Goal: Communication & Community: Answer question/provide support

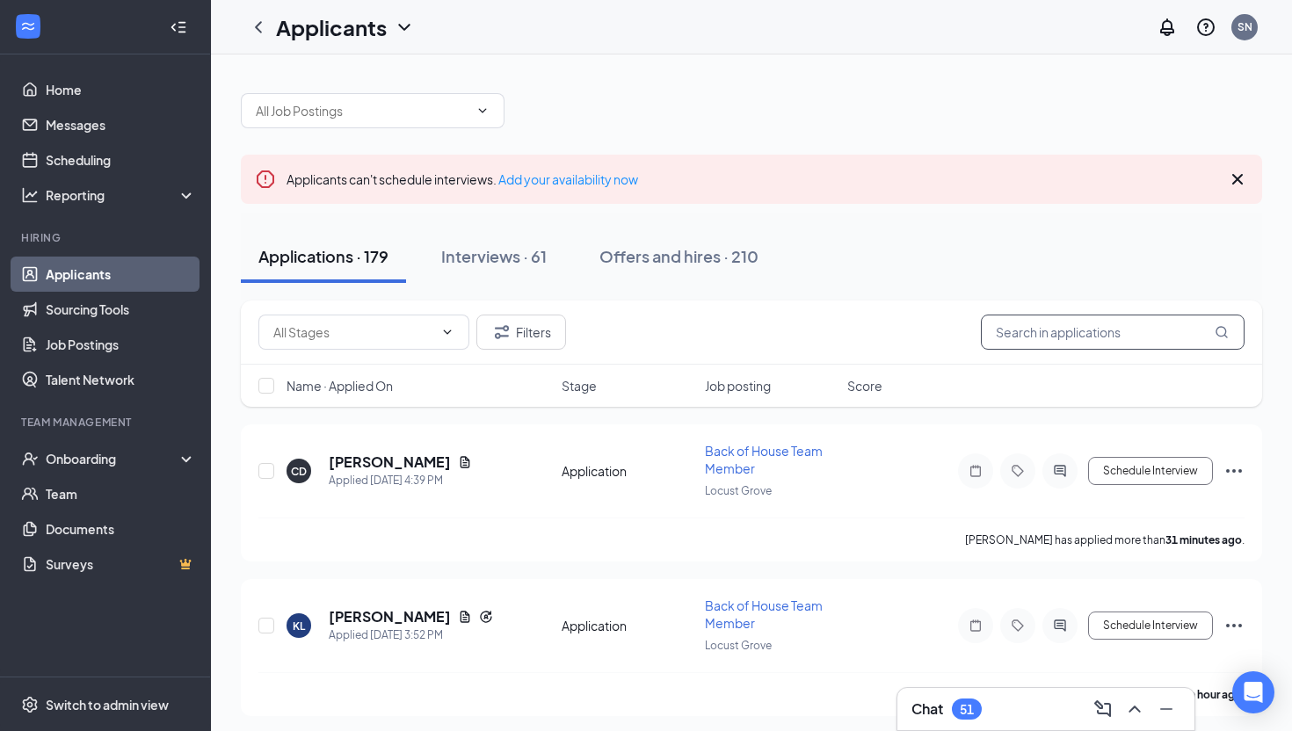
click at [1015, 338] on input "text" at bounding box center [1113, 332] width 264 height 35
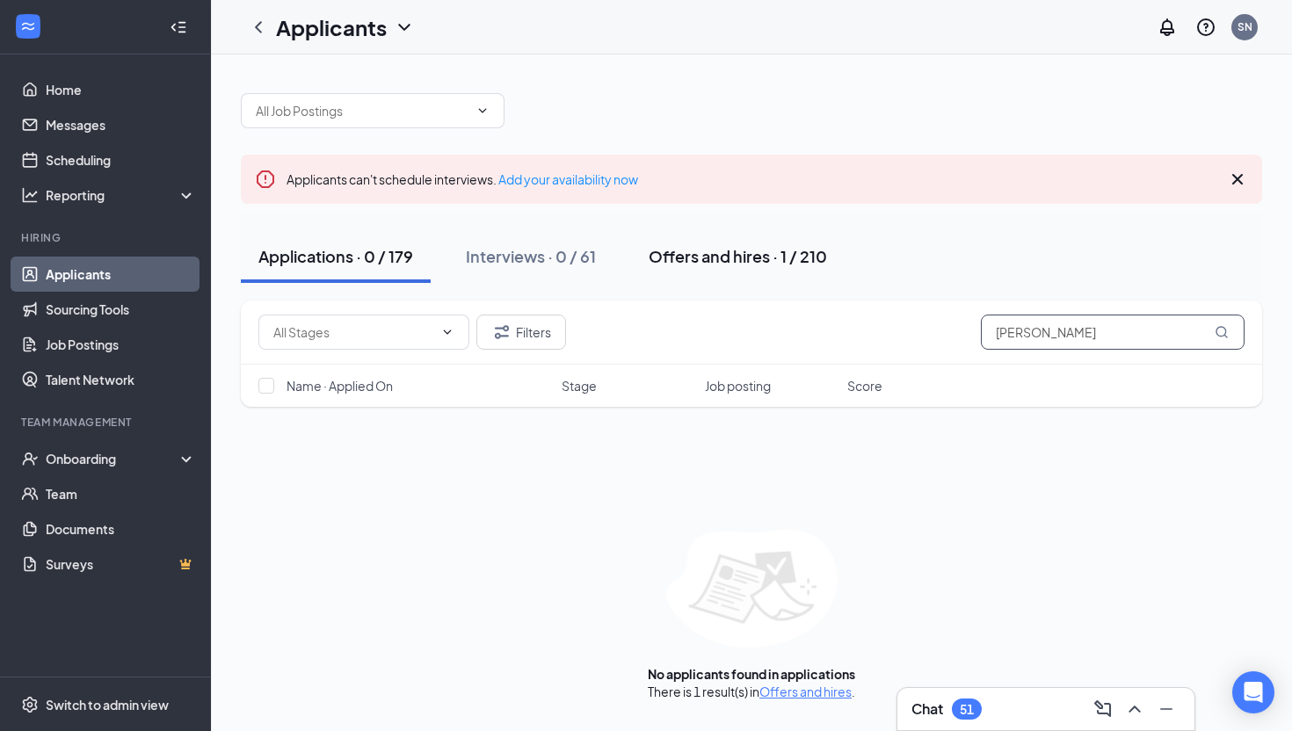
type input "[PERSON_NAME]"
click at [756, 260] on div "Offers and hires · 1 / 210" at bounding box center [738, 256] width 178 height 22
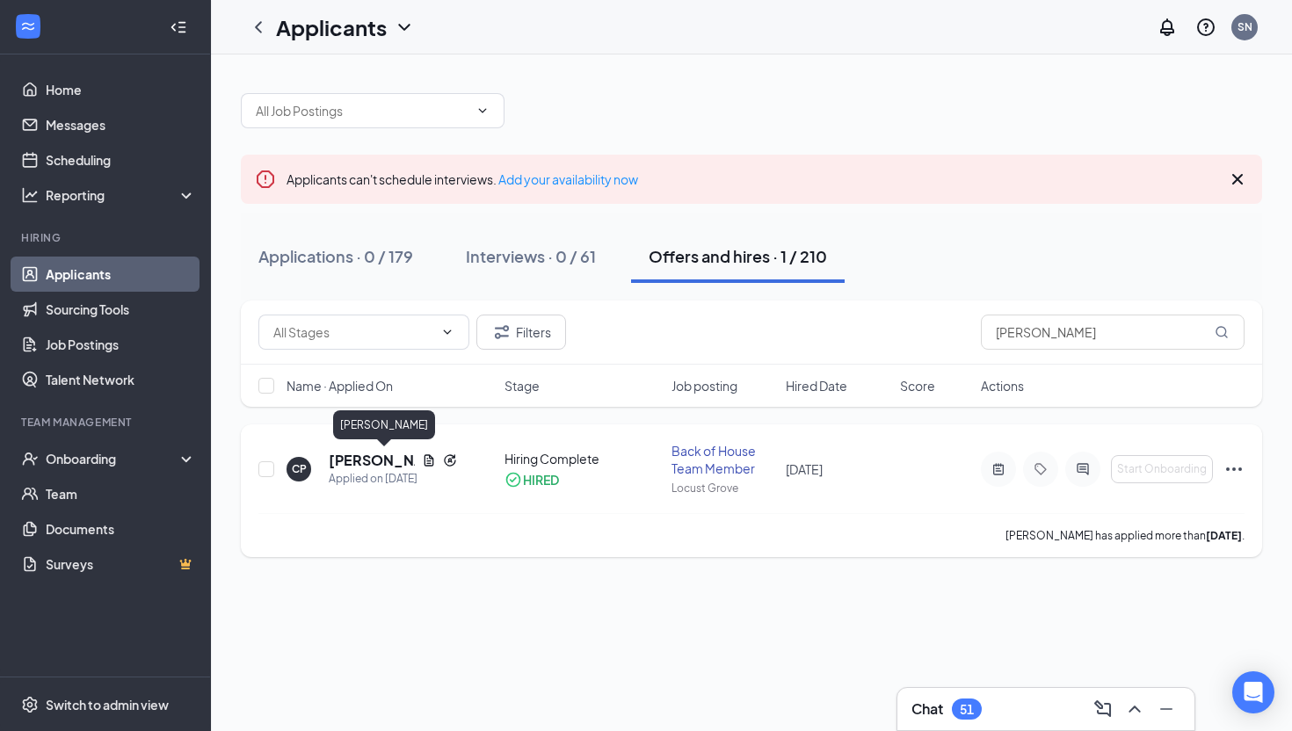
click at [375, 463] on h5 "[PERSON_NAME]" at bounding box center [372, 460] width 86 height 19
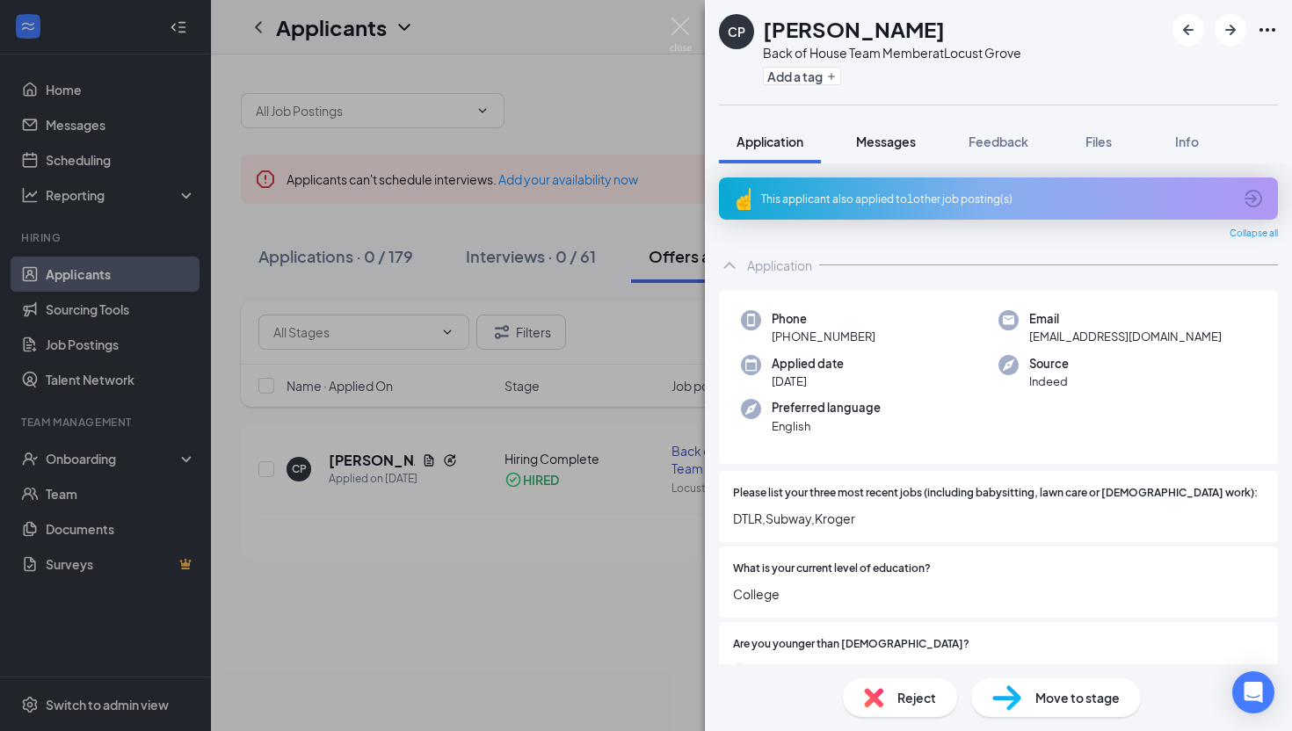
click at [895, 135] on span "Messages" at bounding box center [886, 142] width 60 height 16
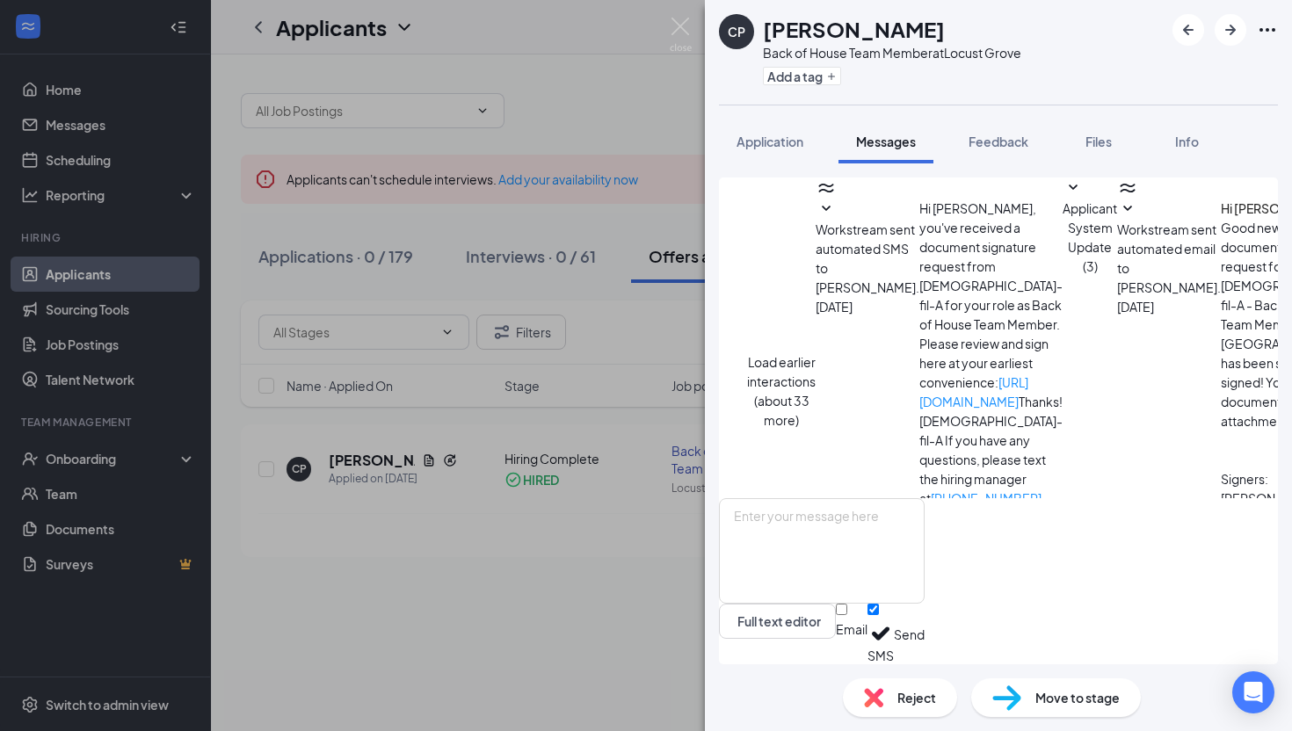
click at [816, 353] on button "Load earlier interactions (about 33 more)" at bounding box center [781, 391] width 69 height 77
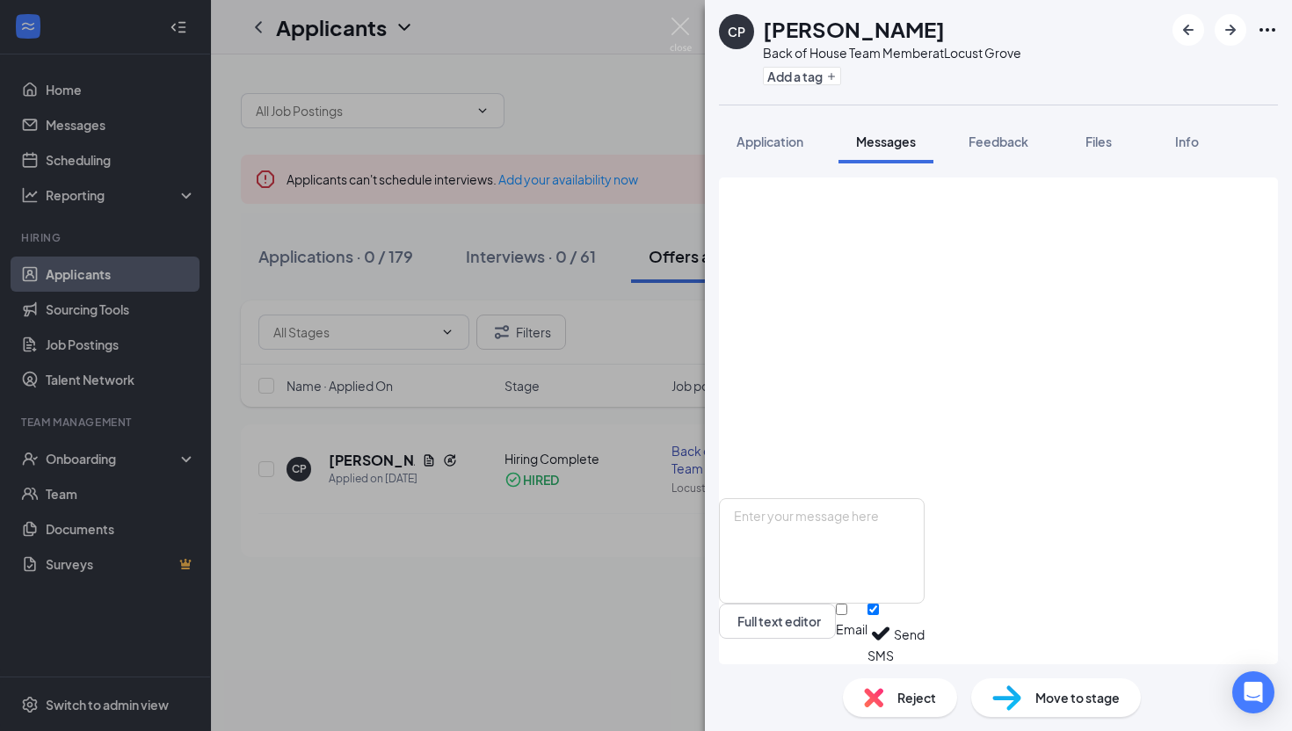
scroll to position [3097, 0]
click at [690, 22] on img at bounding box center [681, 35] width 22 height 34
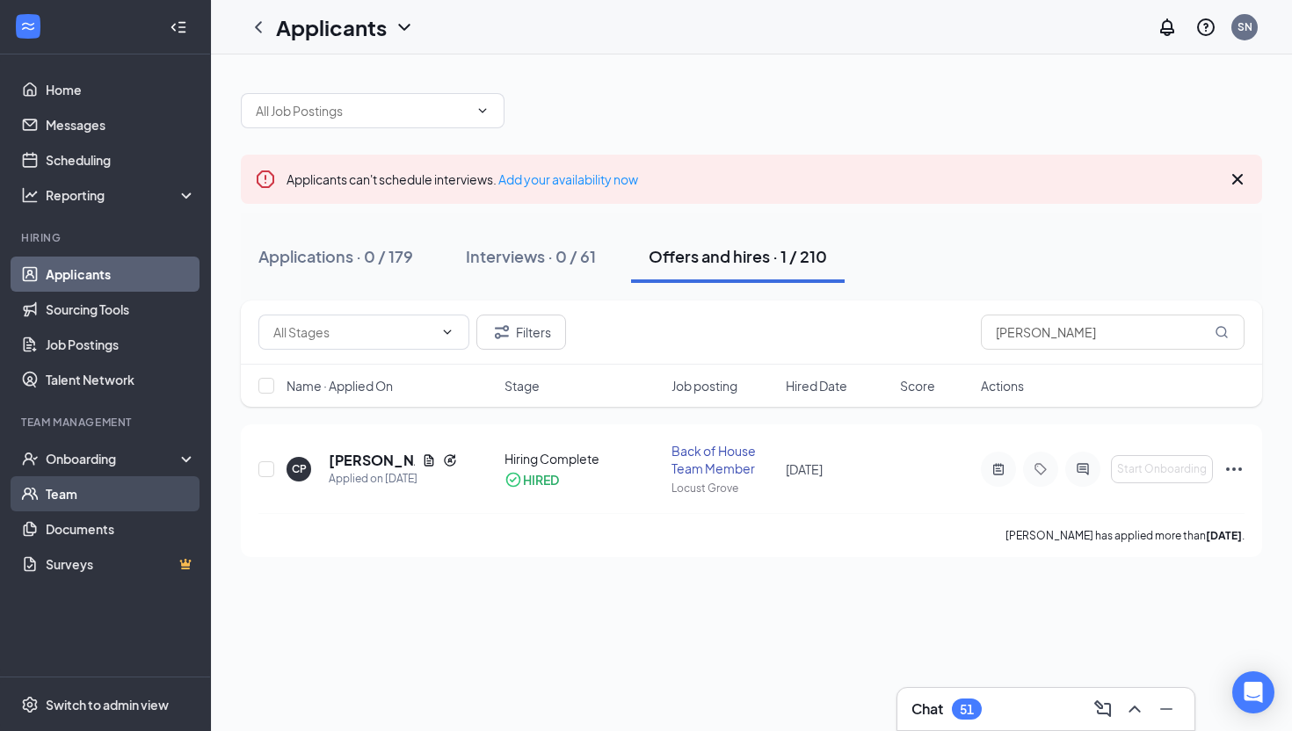
click at [62, 480] on link "Team" at bounding box center [121, 493] width 150 height 35
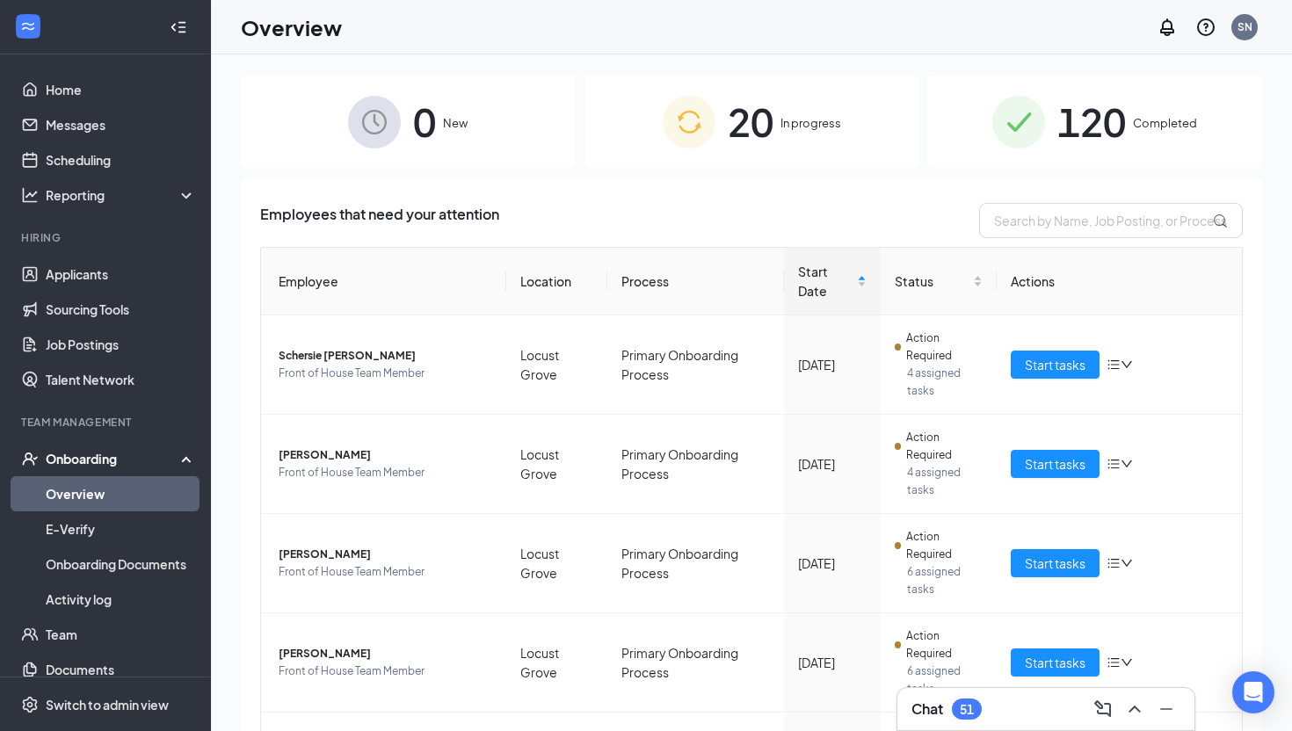
click at [1177, 112] on div "120 Completed" at bounding box center [1094, 122] width 335 height 92
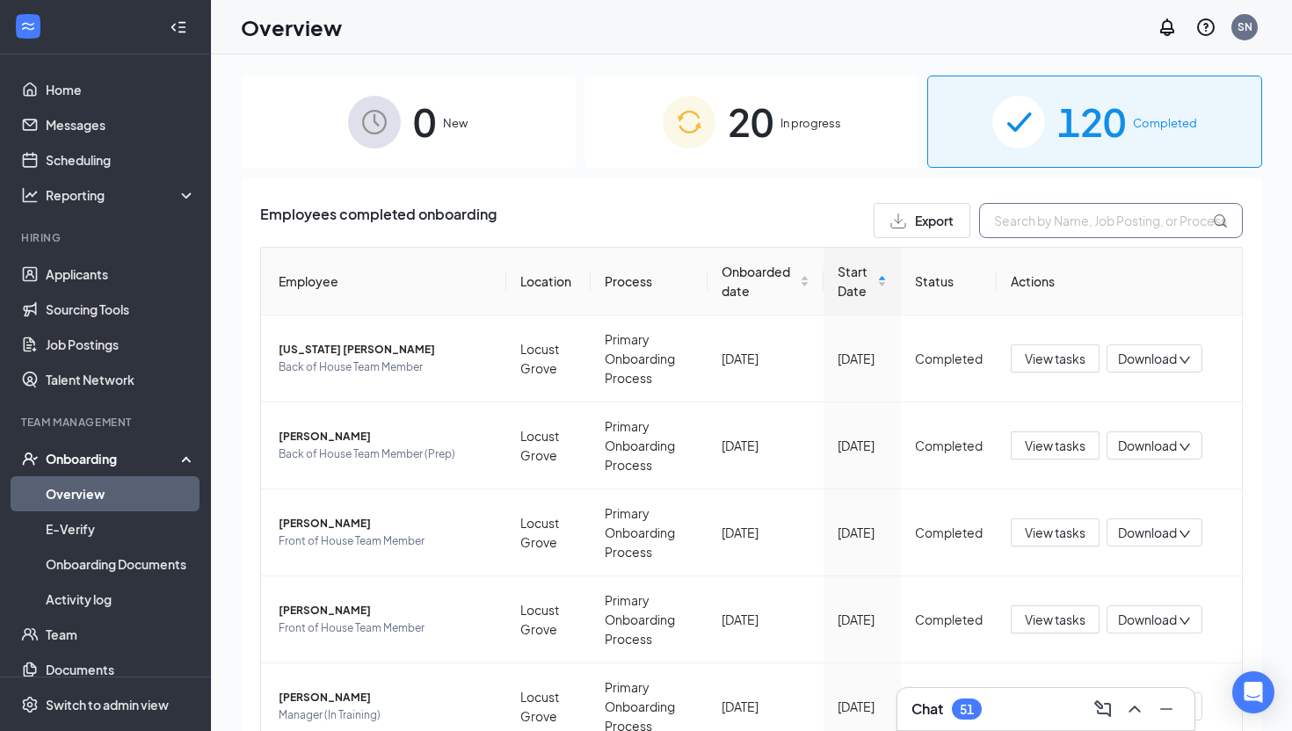
click at [1084, 224] on input "text" at bounding box center [1111, 220] width 264 height 35
type input "[PERSON_NAME]"
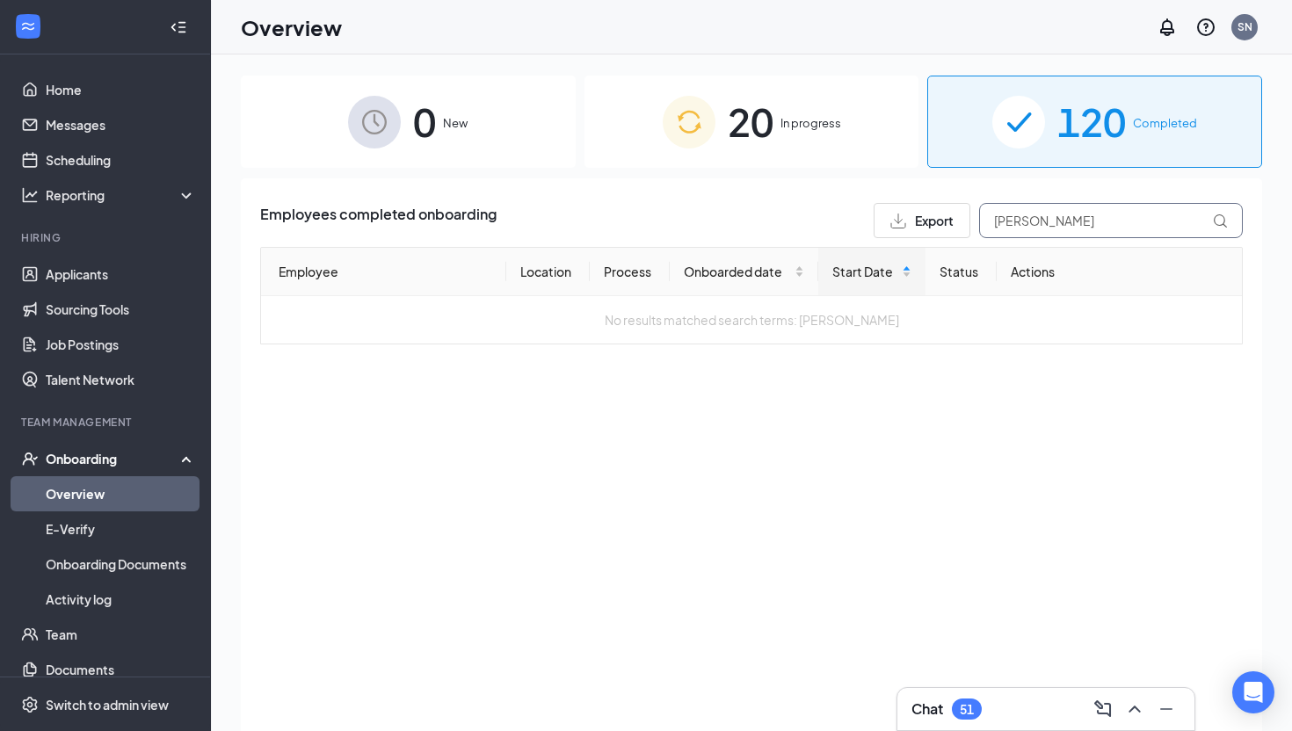
drag, startPoint x: 1054, startPoint y: 220, endPoint x: 889, endPoint y: 226, distance: 165.4
click at [889, 226] on div "Export corey" at bounding box center [1058, 220] width 369 height 35
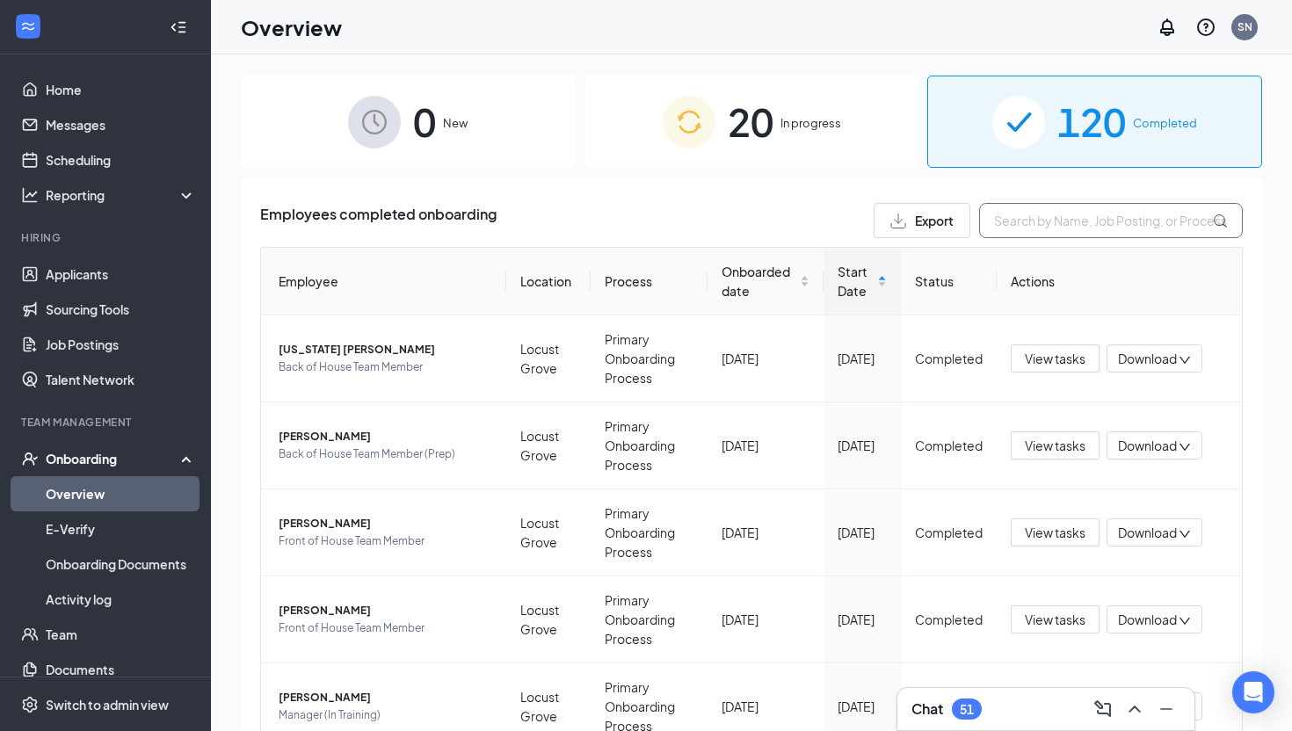
click at [1060, 224] on input "text" at bounding box center [1111, 220] width 264 height 35
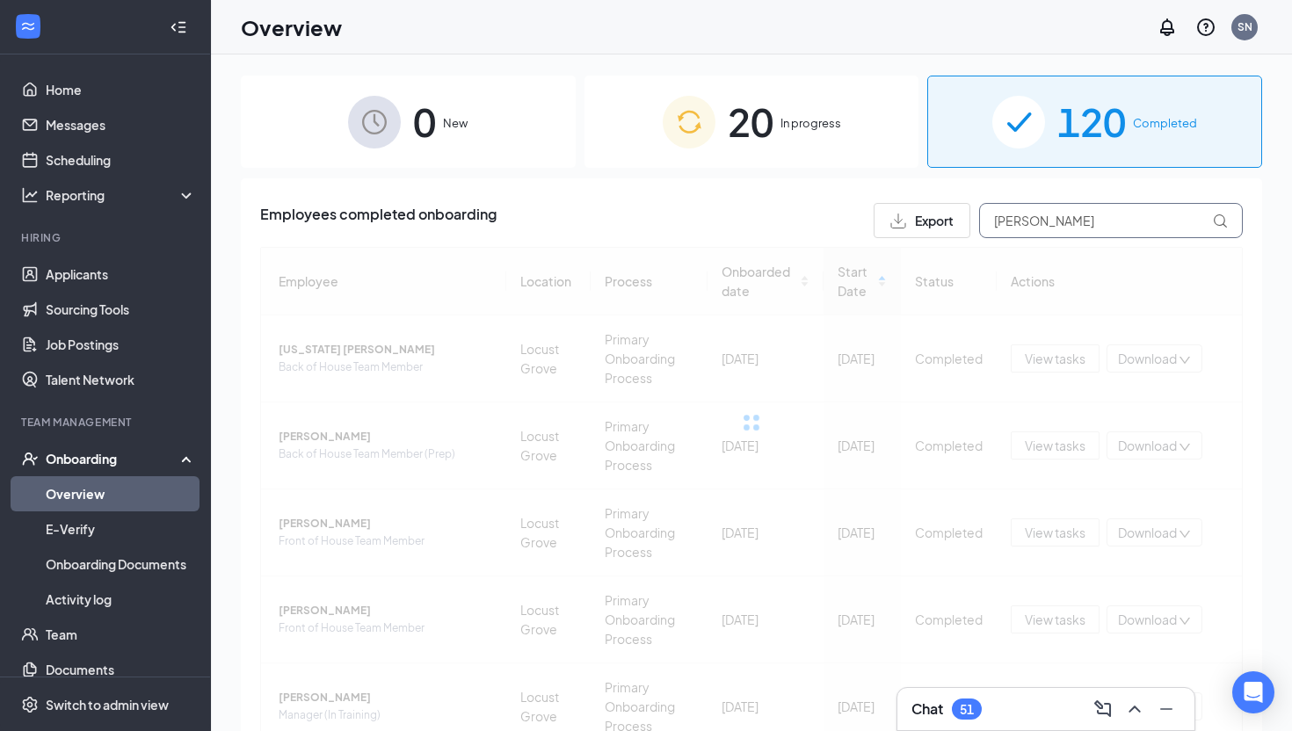
type input "[PERSON_NAME]"
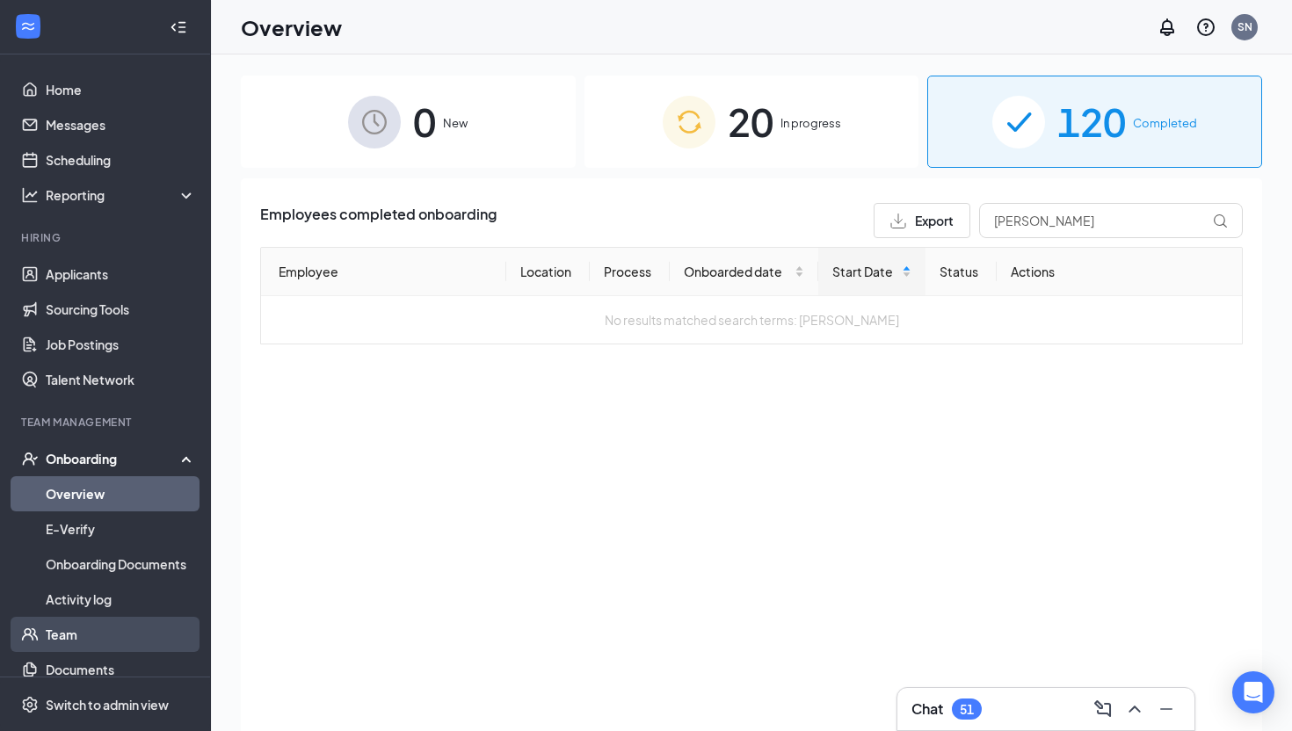
click at [93, 631] on link "Team" at bounding box center [121, 634] width 150 height 35
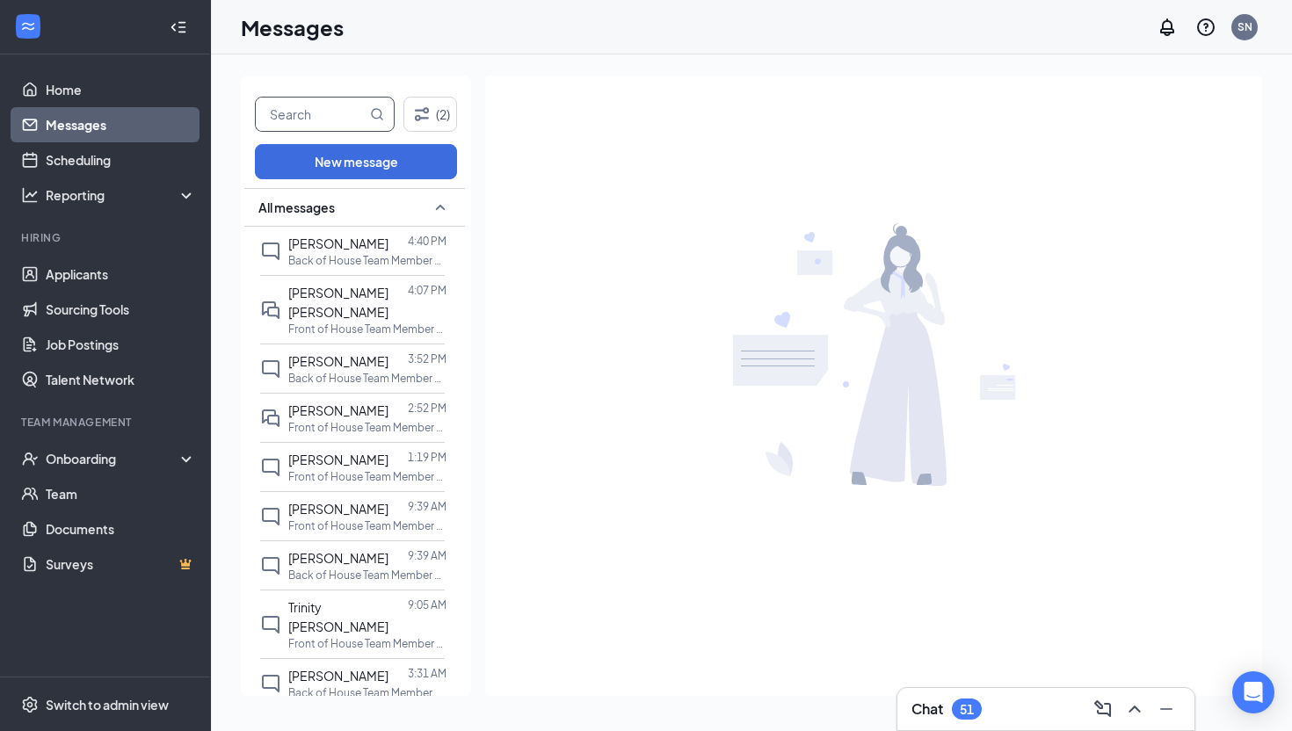
click at [296, 113] on input "text" at bounding box center [311, 114] width 111 height 33
type input "[PERSON_NAME]"
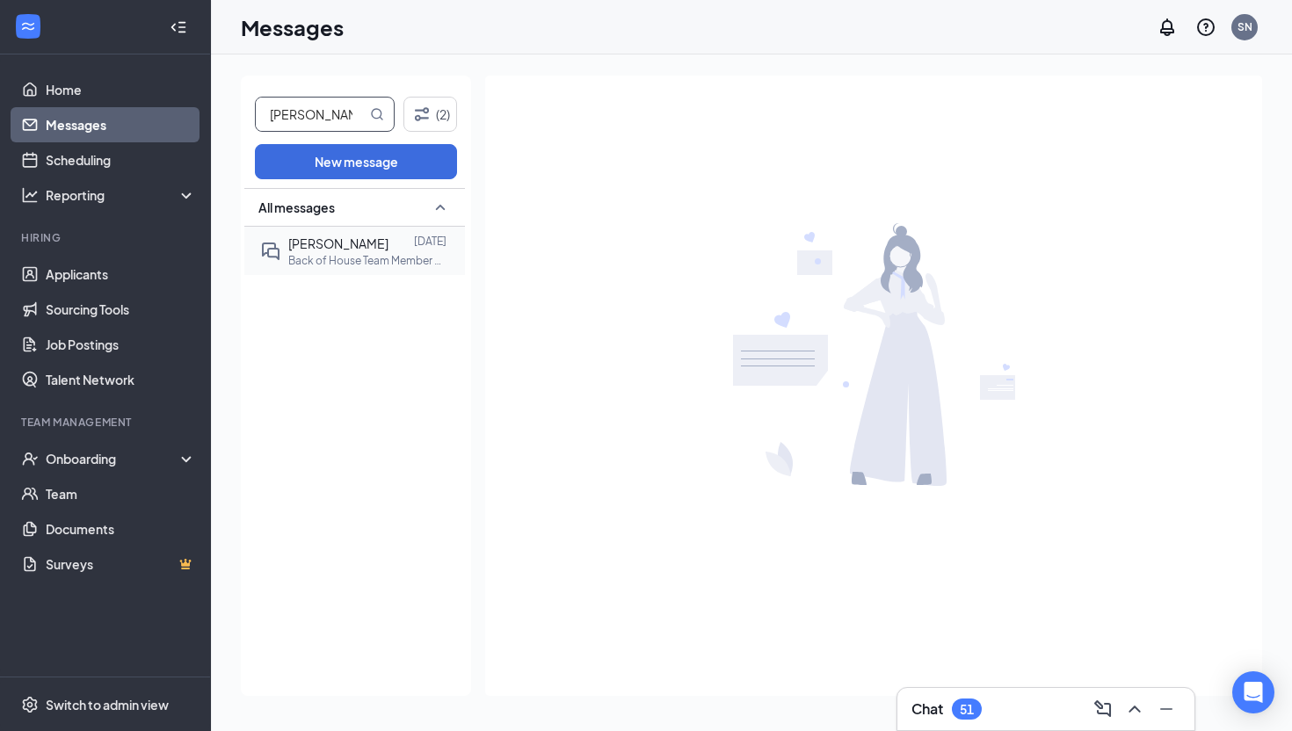
click at [341, 244] on span "[PERSON_NAME]" at bounding box center [338, 244] width 100 height 16
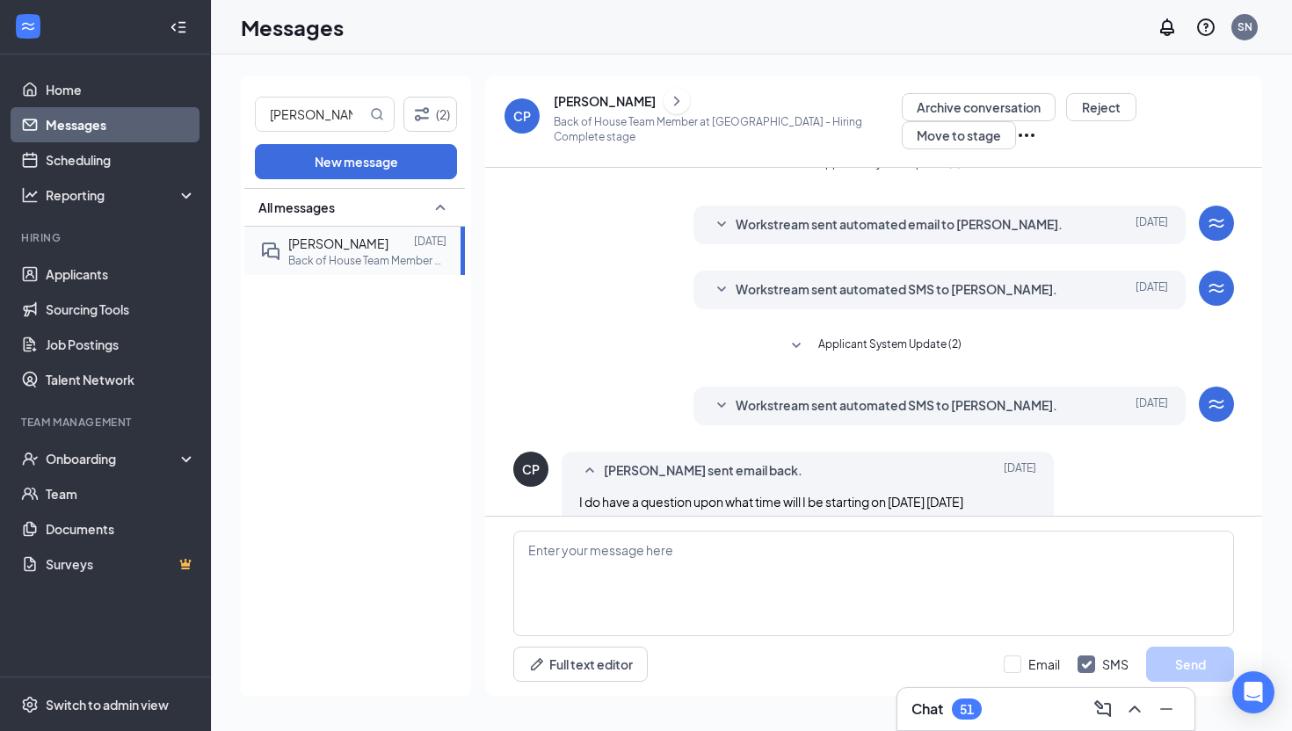
scroll to position [178, 0]
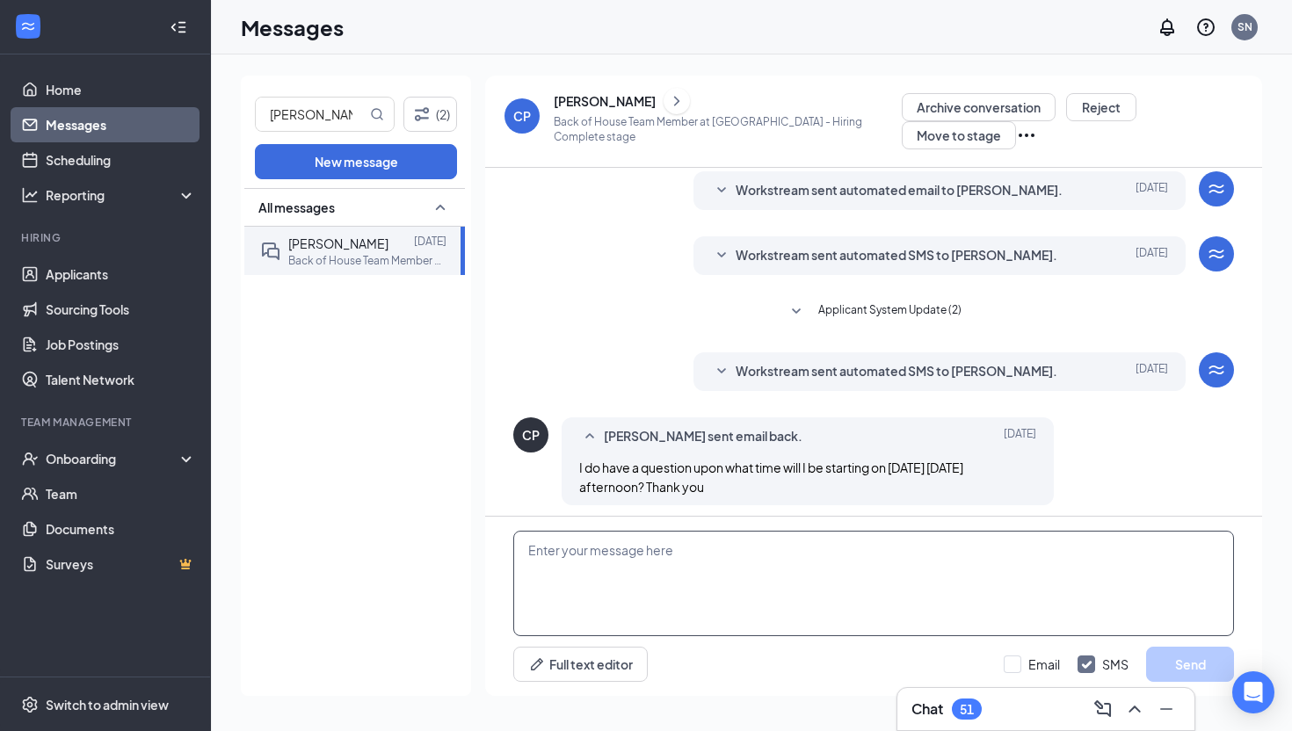
click at [675, 561] on textarea at bounding box center [873, 583] width 721 height 105
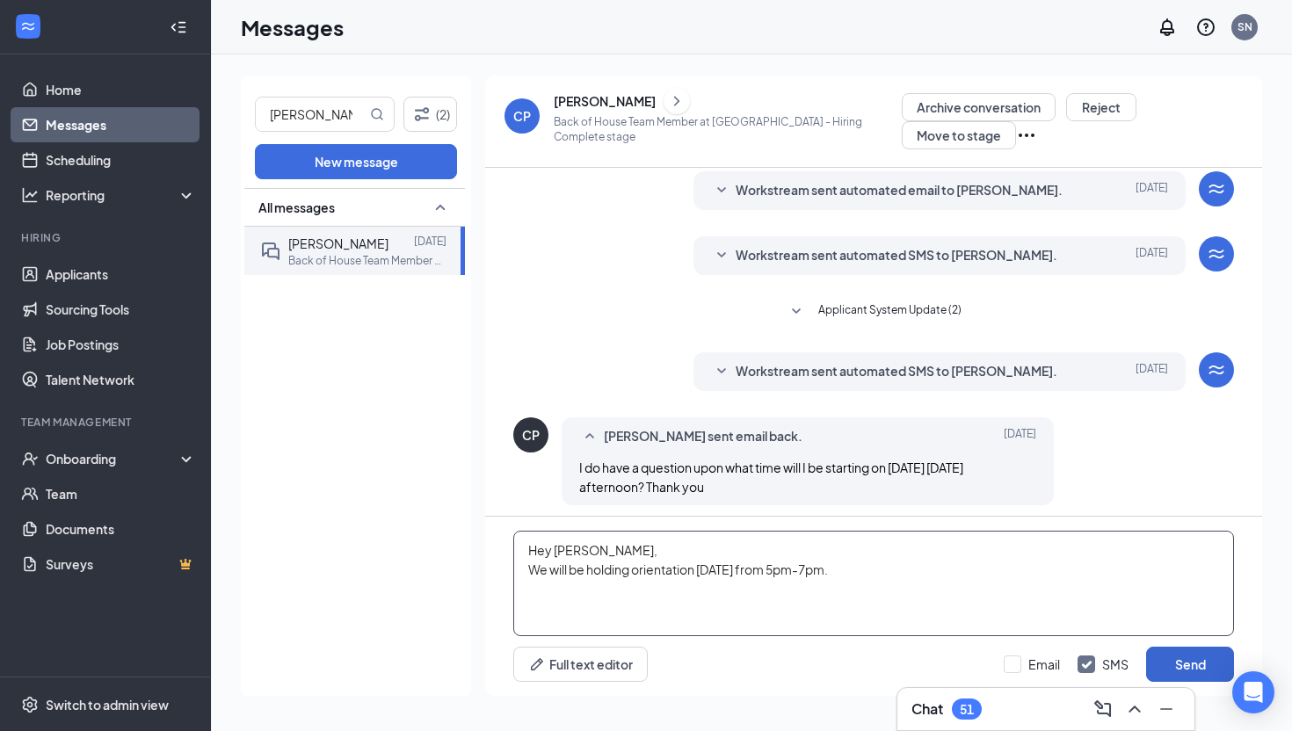
type textarea "Hey [PERSON_NAME], We will be holding orientation [DATE] from 5pm-7pm."
click at [1203, 663] on button "Send" at bounding box center [1190, 664] width 88 height 35
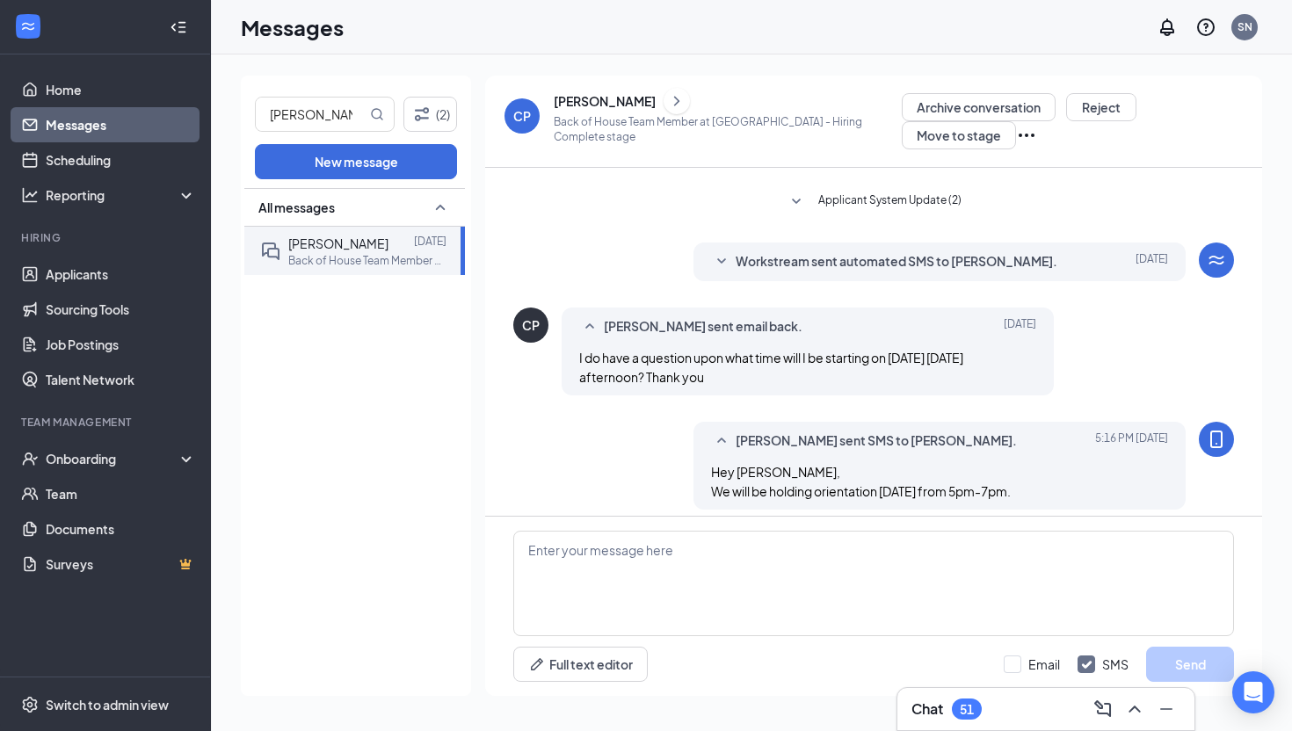
scroll to position [292, 0]
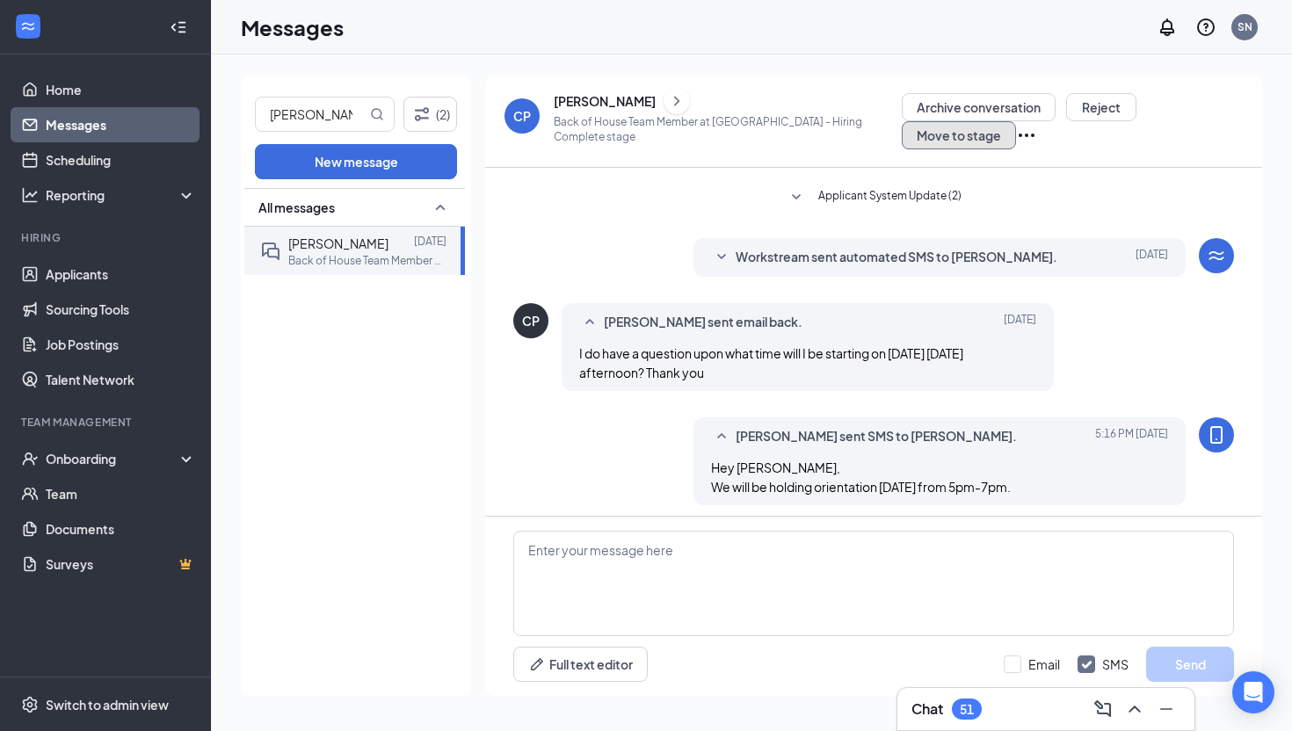
click at [1016, 121] on button "Move to stage" at bounding box center [959, 135] width 114 height 28
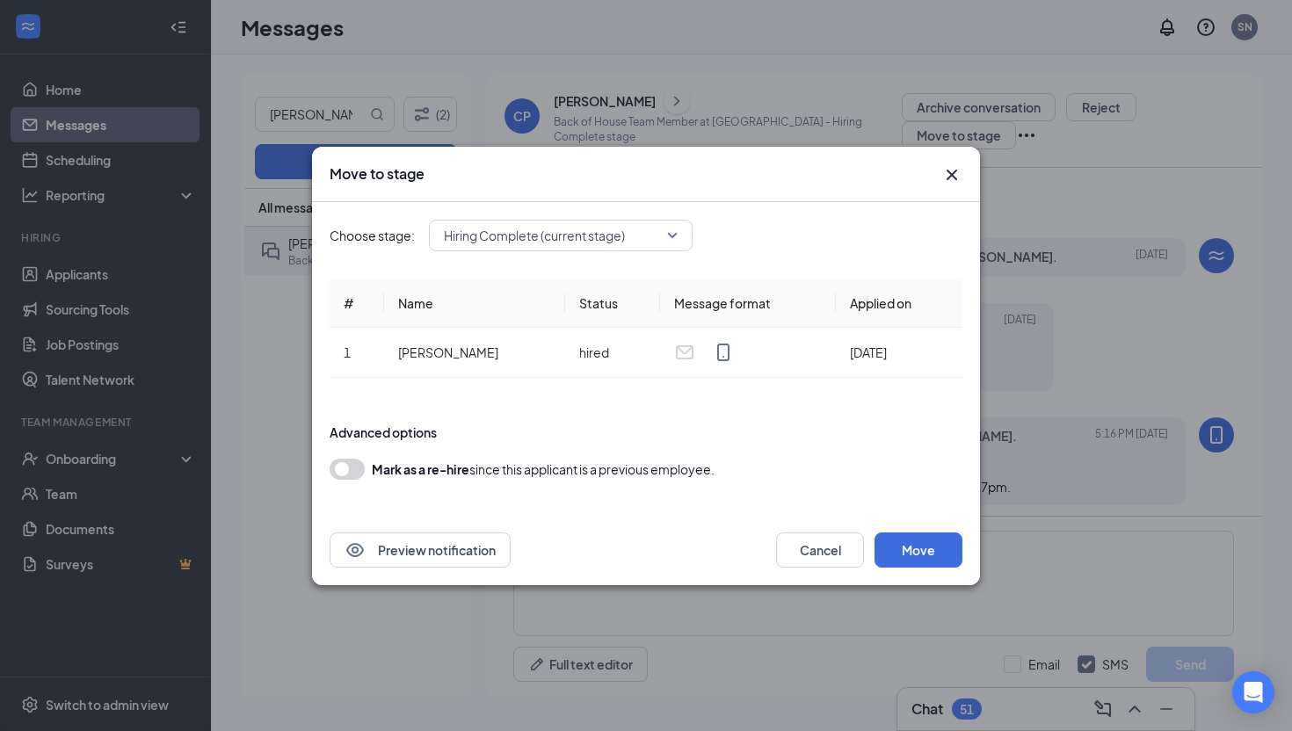
click at [676, 236] on span "Hiring Complete (current stage)" at bounding box center [561, 235] width 234 height 26
click at [835, 561] on button "Cancel" at bounding box center [820, 550] width 88 height 35
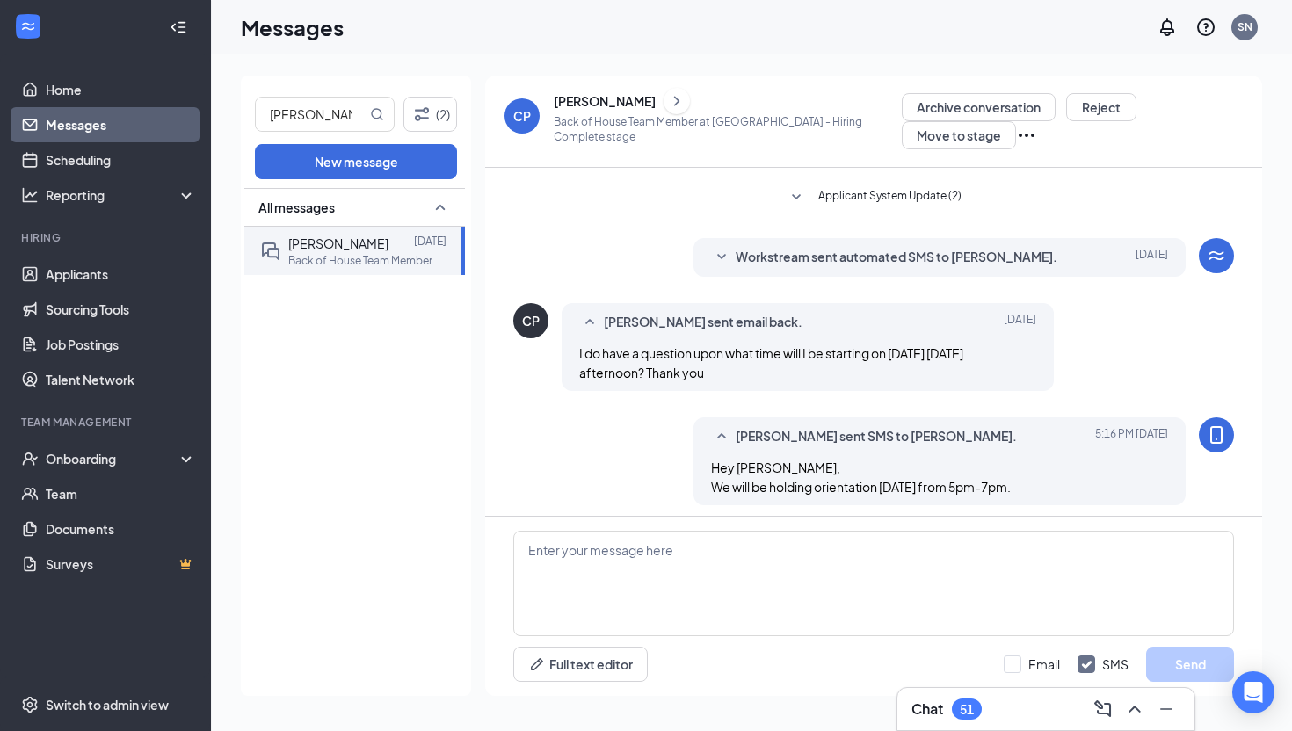
click at [616, 105] on div "[PERSON_NAME]" at bounding box center [605, 101] width 102 height 18
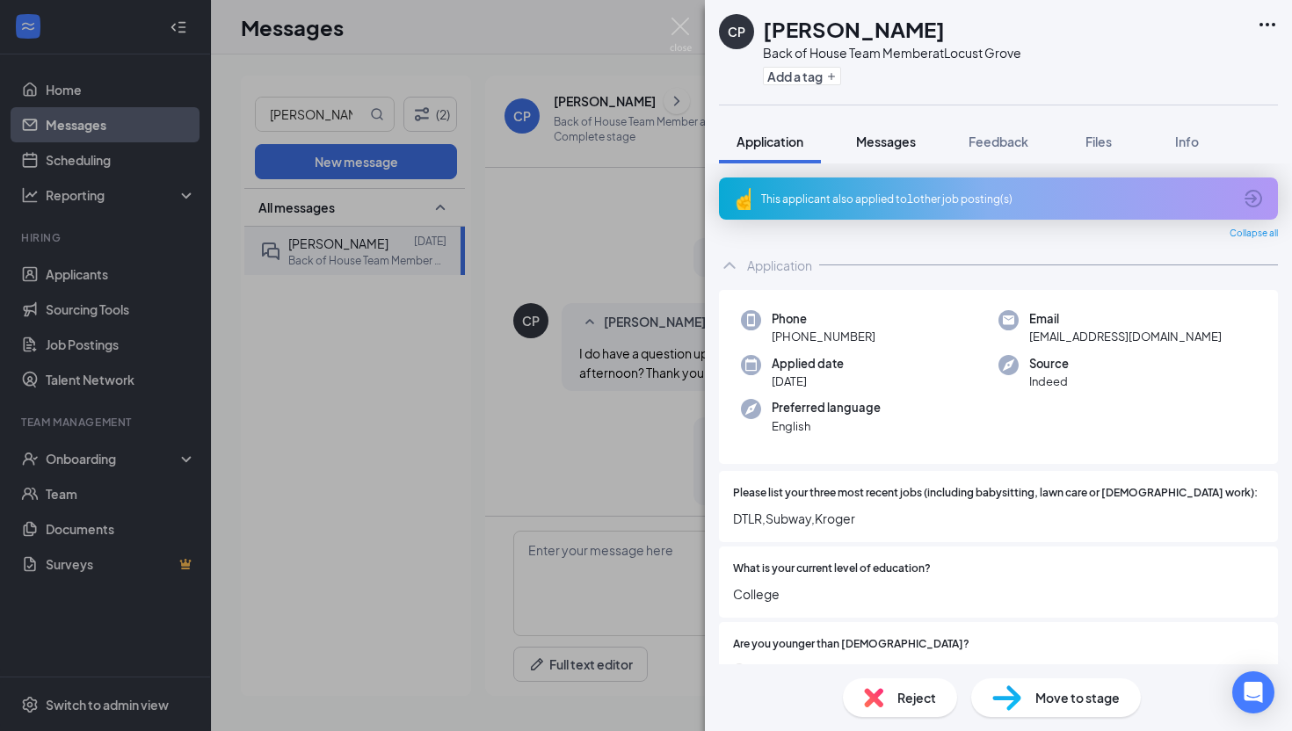
click at [893, 143] on span "Messages" at bounding box center [886, 142] width 60 height 16
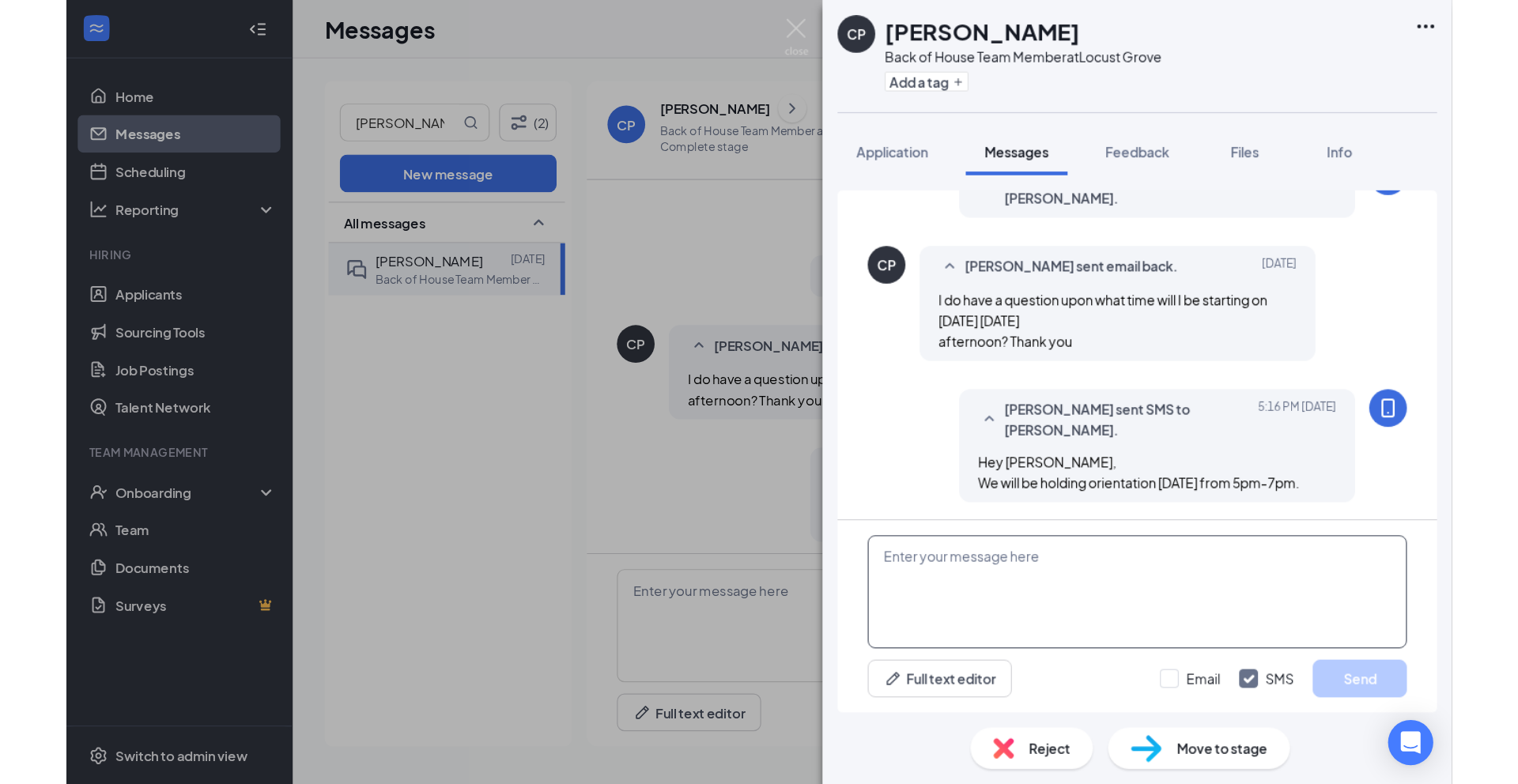
scroll to position [330, 0]
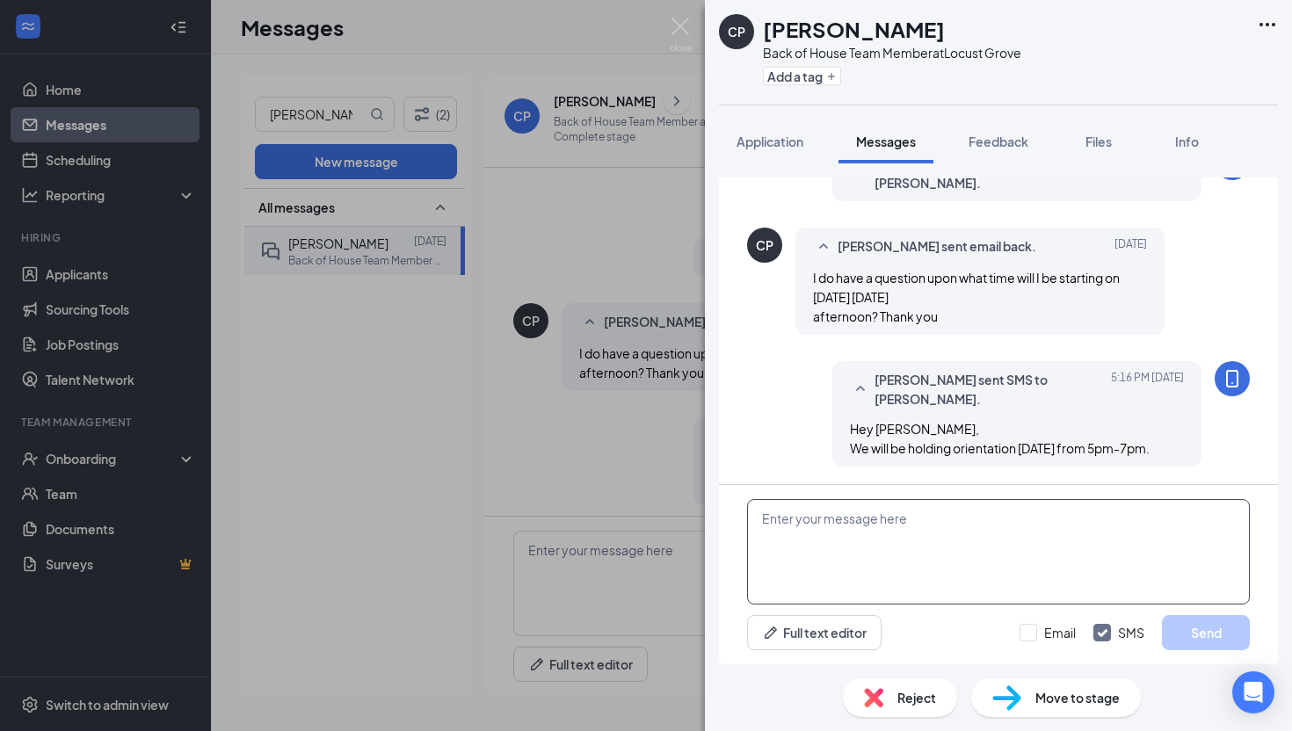
click at [971, 562] on textarea at bounding box center [998, 551] width 503 height 105
click at [839, 550] on textarea at bounding box center [998, 551] width 503 height 105
click at [694, 29] on div "CP [PERSON_NAME] Back of House Team Member at [GEOGRAPHIC_DATA] Add a tag Appli…" at bounding box center [646, 365] width 1292 height 731
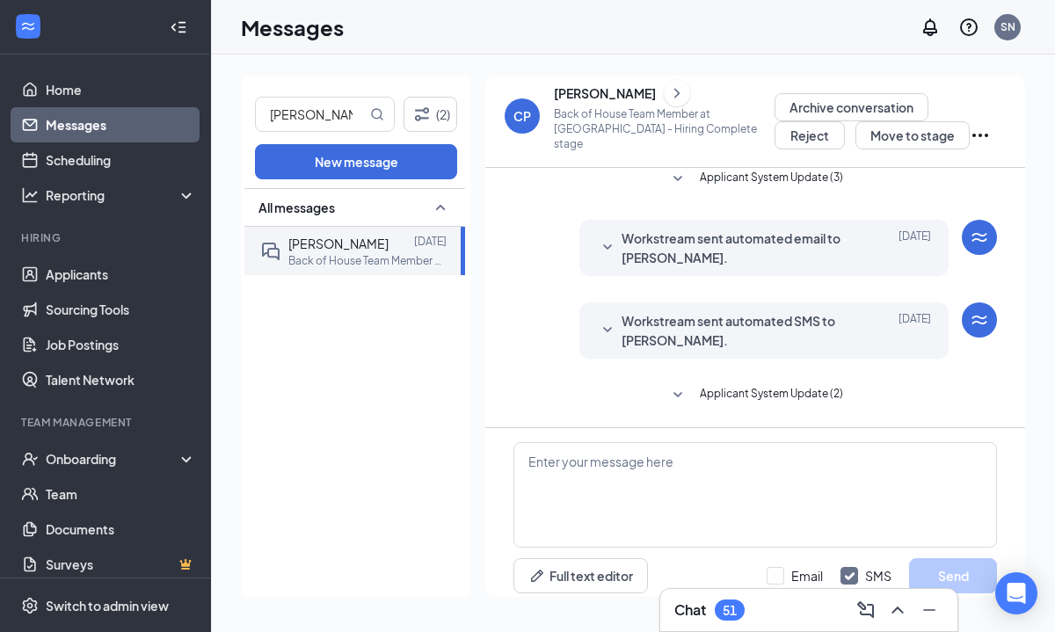
scroll to position [164, 0]
